Goal: Complete application form

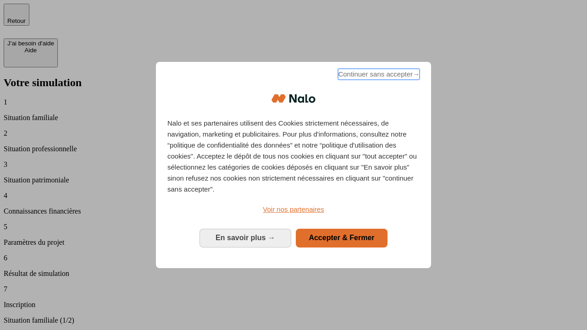
click at [378, 76] on span "Continuer sans accepter →" at bounding box center [379, 74] width 82 height 11
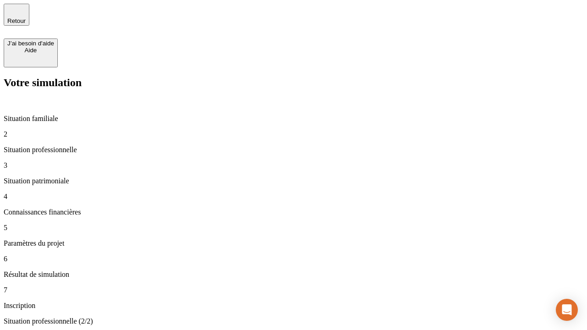
type input "30 000"
type input "1 000"
